Goal: Transaction & Acquisition: Purchase product/service

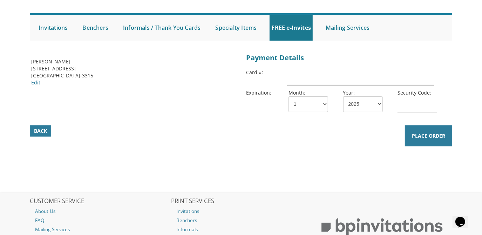
scroll to position [56, 0]
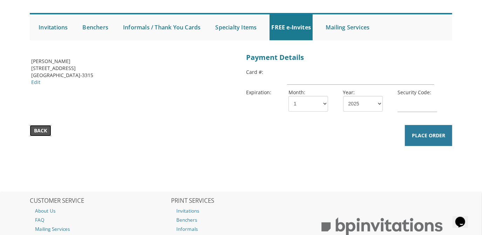
click at [48, 127] on link "Back" at bounding box center [40, 130] width 21 height 11
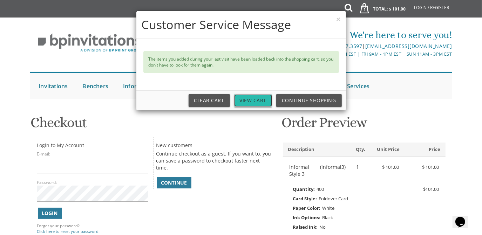
click at [248, 98] on link "View Cart" at bounding box center [253, 100] width 38 height 13
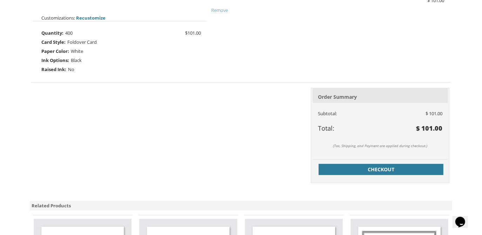
scroll to position [231, 0]
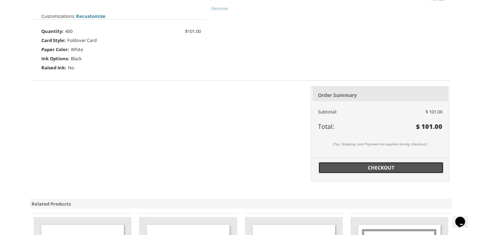
click at [337, 163] on link "Checkout" at bounding box center [381, 167] width 125 height 11
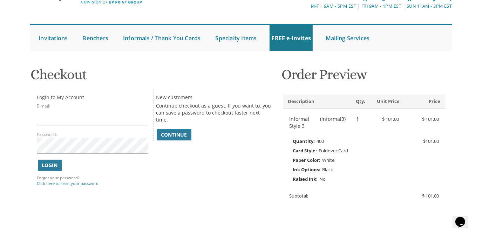
scroll to position [48, 0]
click at [181, 129] on link "Continue" at bounding box center [174, 134] width 34 height 11
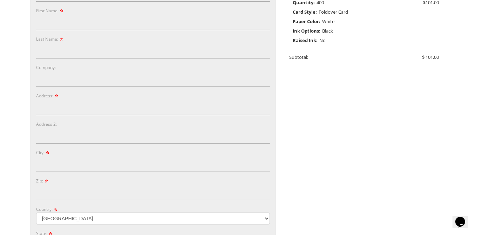
scroll to position [89, 0]
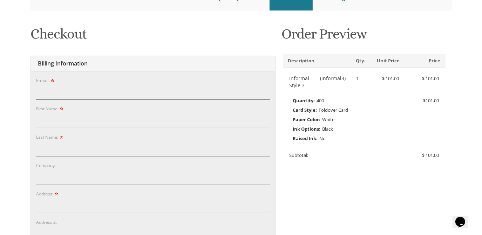
click at [64, 94] on input "E-mail:" at bounding box center [153, 92] width 234 height 16
type input "gh278@yahoo.com"
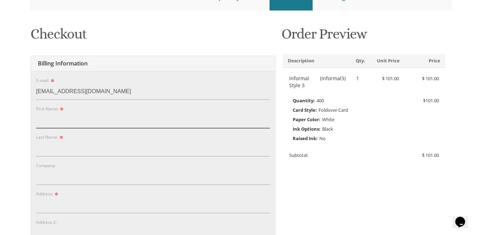
type input "Sharon"
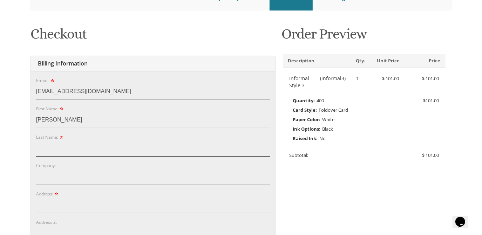
type input "Hammer"
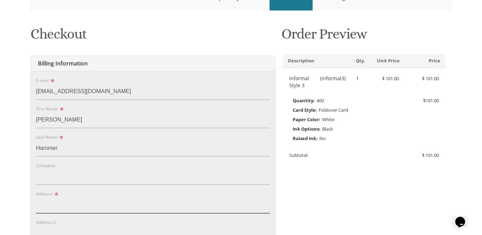
type input "124-12 85th Avenue"
type input "Kew Gardens"
type input "11415"
select select "NY"
type input "9177550739"
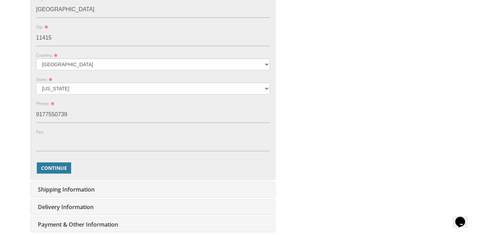
scroll to position [400, 0]
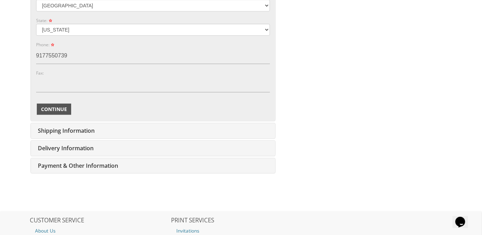
click at [59, 104] on button "Continue" at bounding box center [54, 109] width 34 height 11
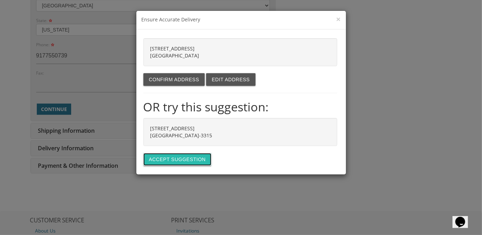
click at [172, 158] on button "Accept suggestion" at bounding box center [178, 159] width 68 height 13
type input "[STREET_ADDRESS]"
type input "KEW GARDENS"
type input "11415-3315"
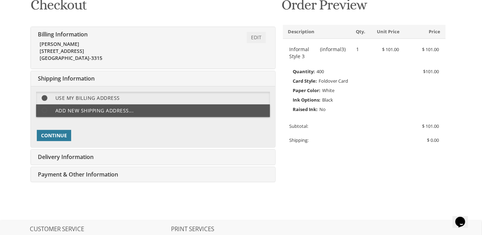
scroll to position [126, 0]
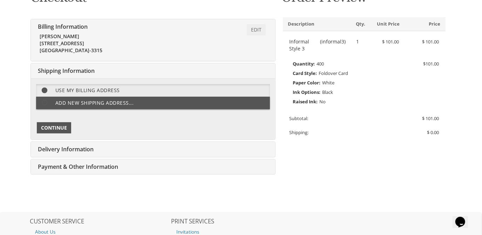
click at [52, 126] on span "Continue" at bounding box center [54, 128] width 26 height 7
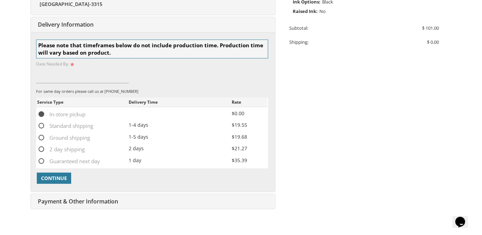
scroll to position [216, 0]
click at [42, 127] on span "Standard shipping" at bounding box center [65, 126] width 56 height 9
click at [42, 127] on input "Standard shipping" at bounding box center [39, 126] width 5 height 5
radio input "true"
click at [48, 176] on span "Continue" at bounding box center [54, 178] width 26 height 7
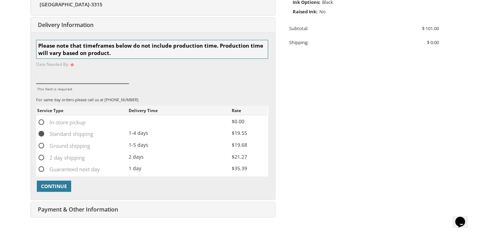
click at [44, 76] on input "This field is required." at bounding box center [82, 76] width 93 height 16
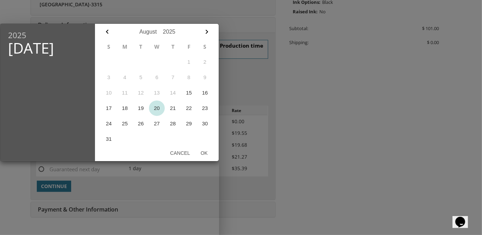
click at [159, 107] on button "20" at bounding box center [157, 108] width 16 height 15
click at [203, 154] on button "Ok" at bounding box center [204, 153] width 18 height 13
type input "Aug 20, 2025"
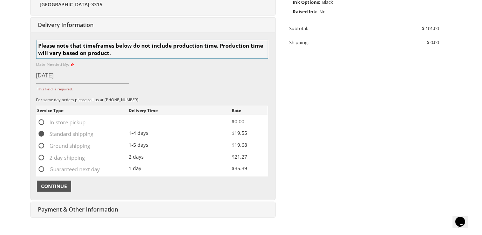
click at [55, 186] on span "Continue" at bounding box center [54, 186] width 26 height 7
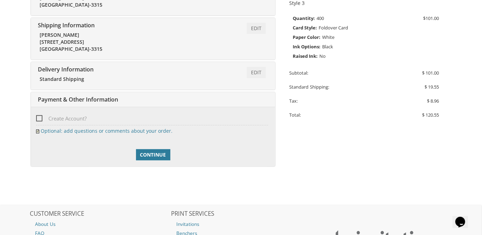
scroll to position [172, 0]
click at [146, 151] on span "Continue" at bounding box center [153, 154] width 26 height 7
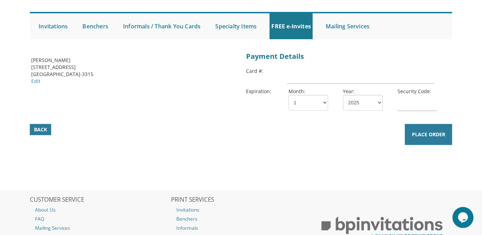
scroll to position [22, 0]
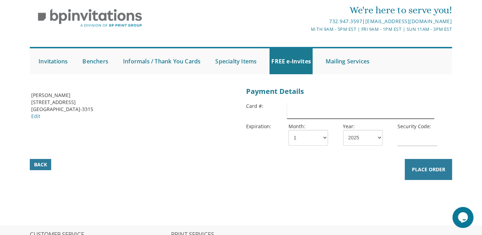
click at [313, 108] on input "text" at bounding box center [360, 111] width 147 height 16
click at [294, 110] on input "text" at bounding box center [360, 111] width 147 height 16
type input "[CREDIT_CARD_NUMBER]"
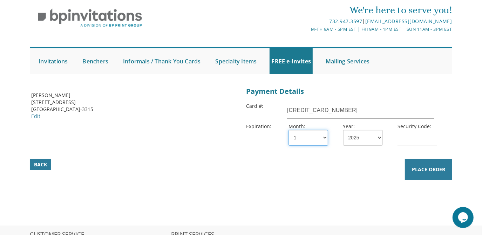
click at [322, 135] on select "1 2 3 4 5 6 7 8 9 10 11 12" at bounding box center [309, 138] width 40 height 16
select select "11"
click at [289, 130] on select "1 2 3 4 5 6 7 8 9 10 11 12" at bounding box center [309, 138] width 40 height 16
click at [360, 138] on select "2025 2026 2027 2028 2029 2030 2031 2032 2033 2034 2035" at bounding box center [364, 138] width 40 height 16
select select "29"
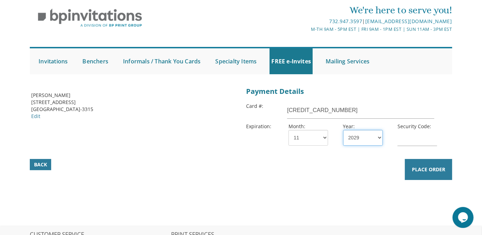
click at [344, 130] on select "2025 2026 2027 2028 2029 2030 2031 2032 2033 2034 2035" at bounding box center [364, 138] width 40 height 16
click at [402, 141] on input "text" at bounding box center [418, 138] width 40 height 16
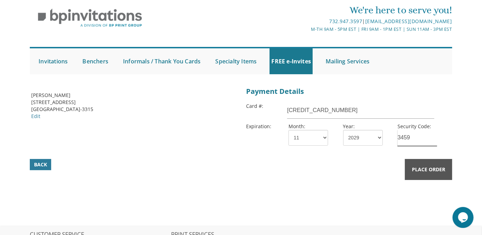
type input "3459"
click at [422, 166] on span "Place Order" at bounding box center [428, 169] width 33 height 7
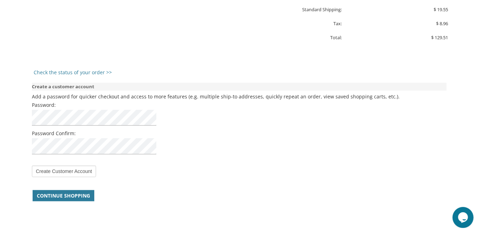
scroll to position [488, 0]
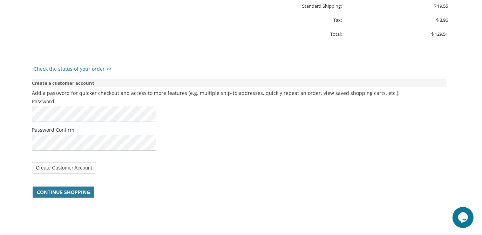
click at [418, 150] on div "Password: Password Confirm:" at bounding box center [239, 126] width 415 height 57
